Goal: Task Accomplishment & Management: Use online tool/utility

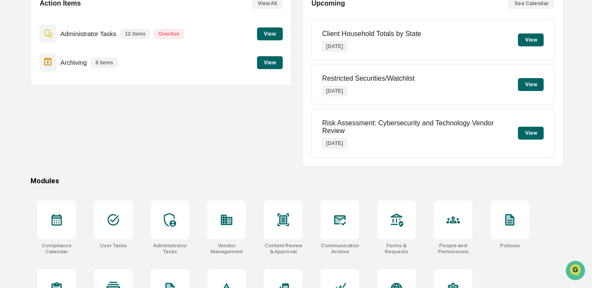
scroll to position [127, 0]
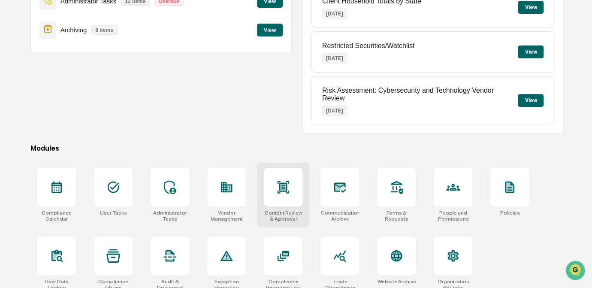
drag, startPoint x: 285, startPoint y: 175, endPoint x: 278, endPoint y: 176, distance: 6.9
click at [278, 180] on icon at bounding box center [283, 187] width 14 height 14
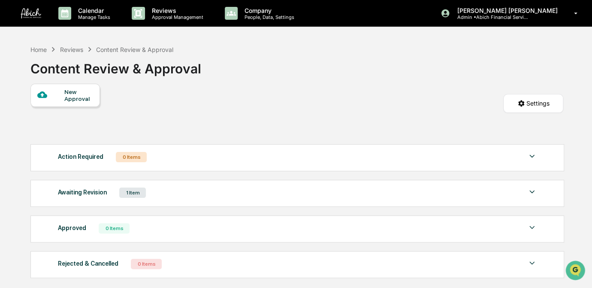
click at [97, 192] on div "Awaiting Revision" at bounding box center [82, 192] width 49 height 11
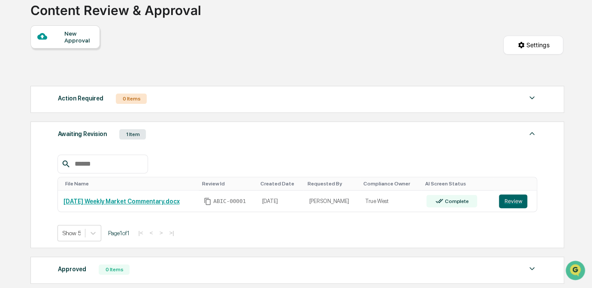
scroll to position [59, 0]
click at [509, 201] on button "Review" at bounding box center [513, 201] width 28 height 14
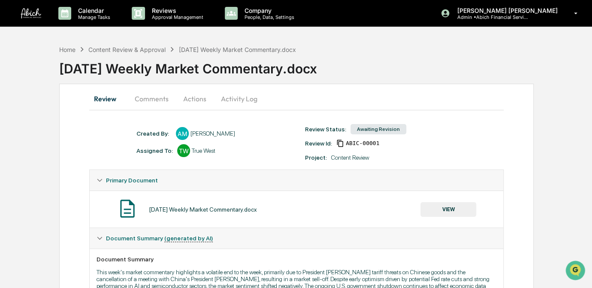
click at [158, 97] on button "Comments" at bounding box center [152, 98] width 48 height 21
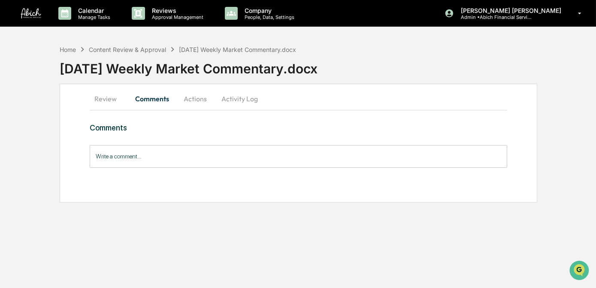
click at [197, 99] on button "Actions" at bounding box center [195, 98] width 39 height 21
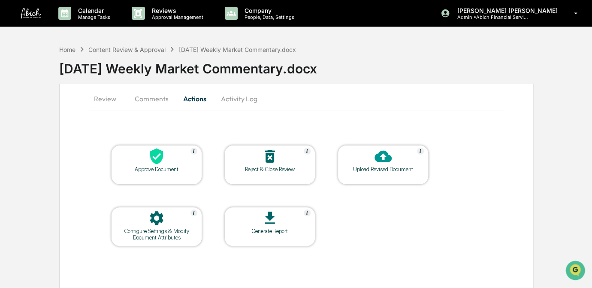
click at [106, 98] on button "Review" at bounding box center [108, 98] width 39 height 21
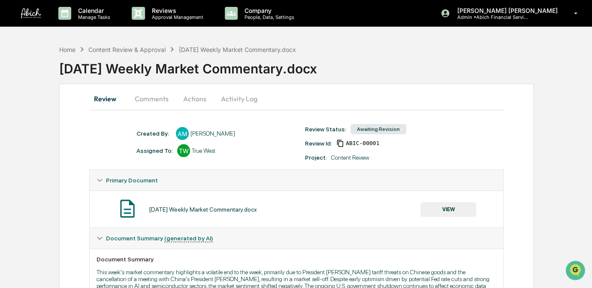
click at [242, 95] on button "Activity Log" at bounding box center [239, 98] width 50 height 21
